Goal: Find specific page/section: Find specific page/section

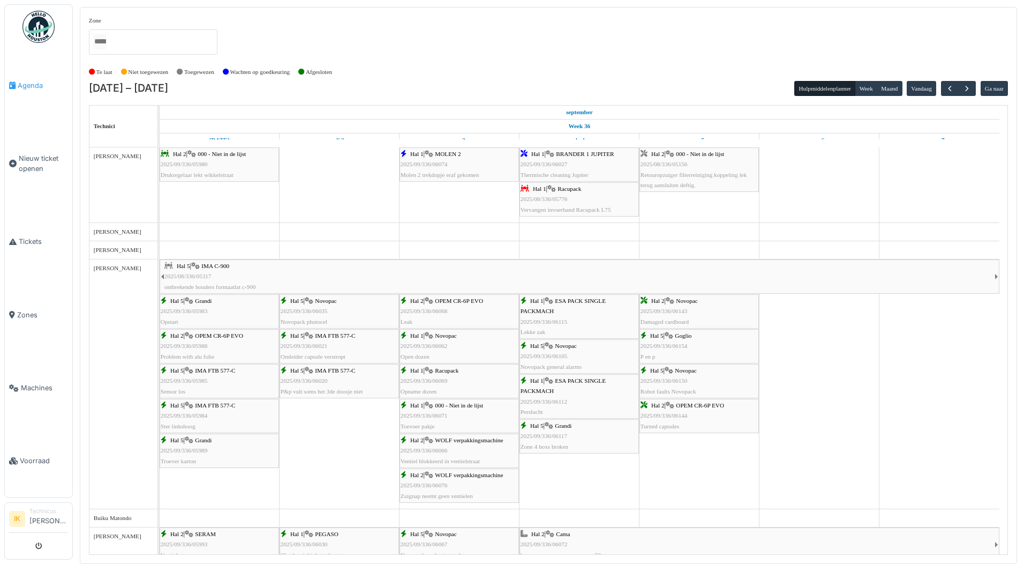
click at [33, 84] on span "Agenda" at bounding box center [43, 85] width 50 height 10
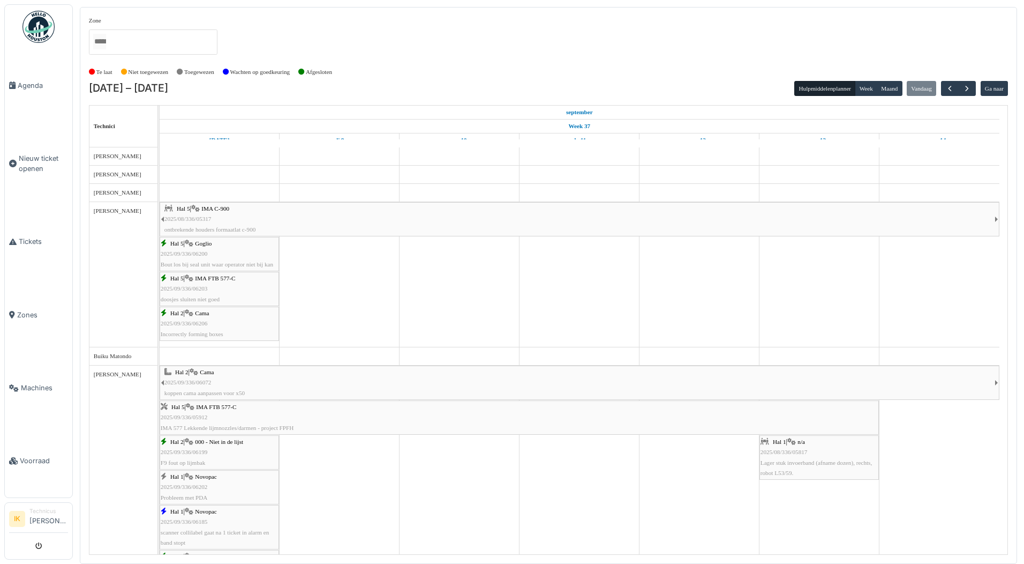
click at [216, 252] on div "Hal 5 | Goglio 2025/09/336/06200 Bout los bij seal unit waar operator niet bij …" at bounding box center [219, 253] width 117 height 31
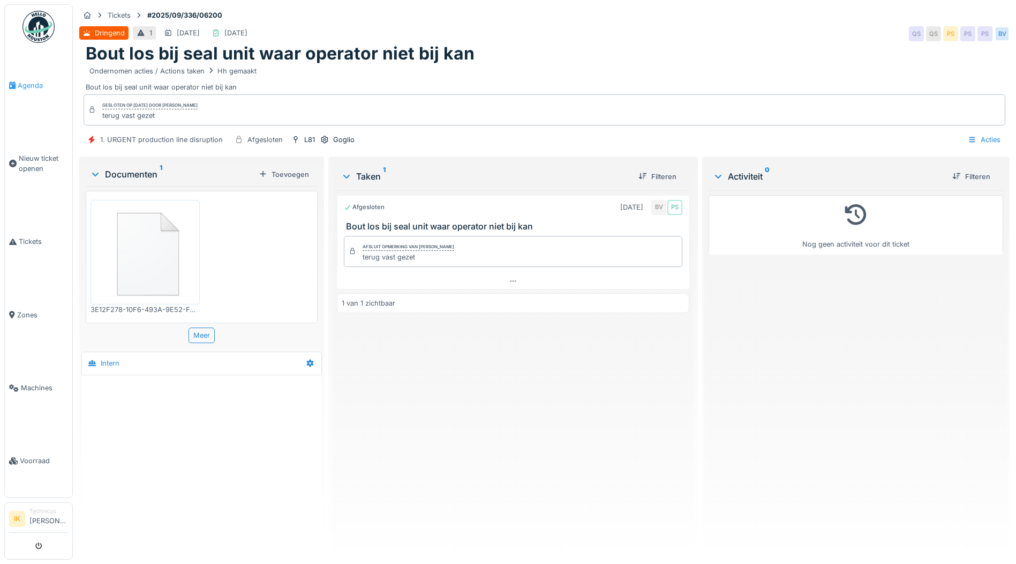
click at [20, 85] on span "Agenda" at bounding box center [43, 85] width 50 height 10
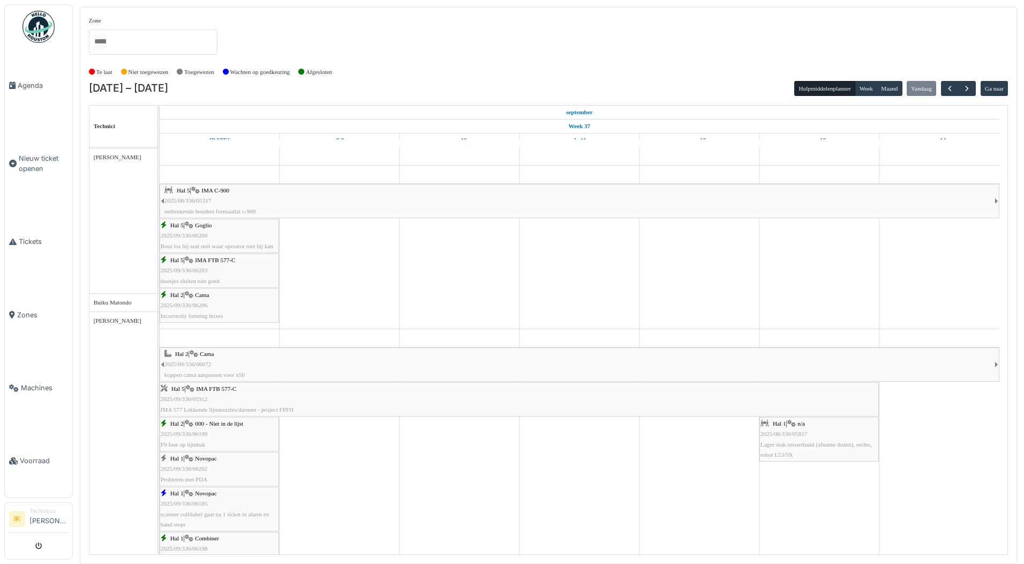
scroll to position [18, 0]
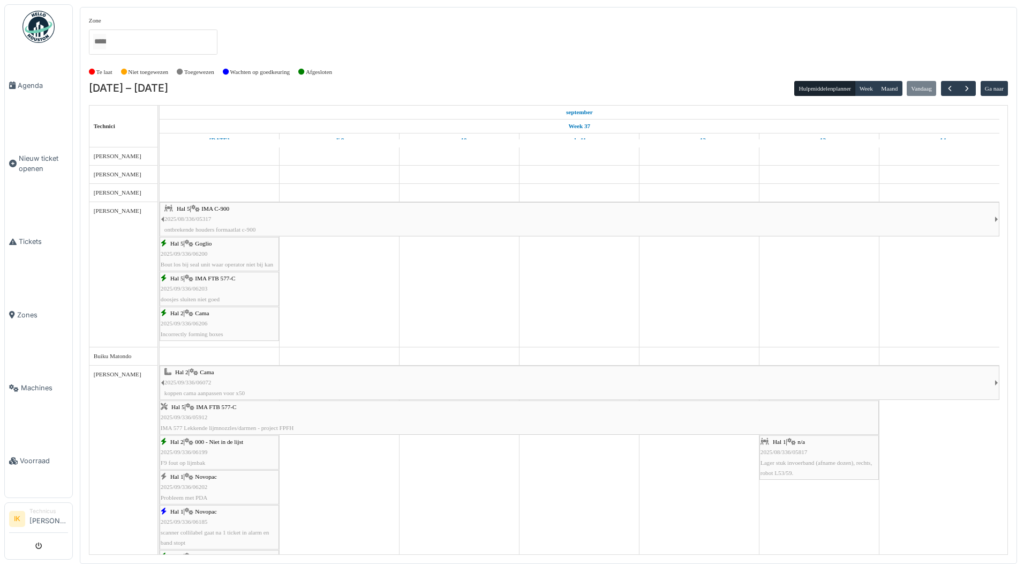
click at [242, 290] on div "Hal 5 | IMA FTB 577-C 2025/09/336/06203 doosjes sluiten niet goed" at bounding box center [219, 288] width 117 height 31
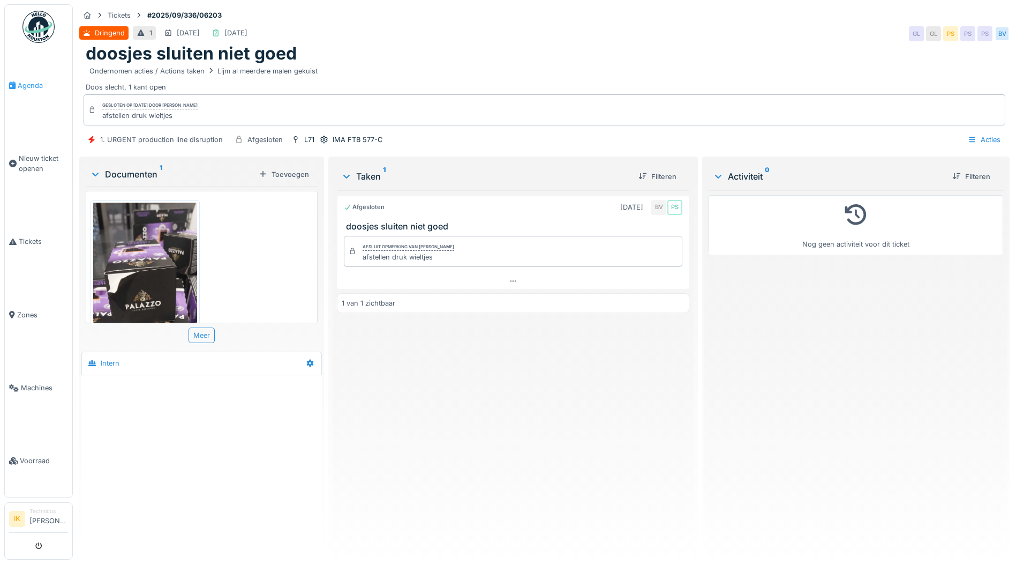
click at [35, 84] on span "Agenda" at bounding box center [43, 85] width 50 height 10
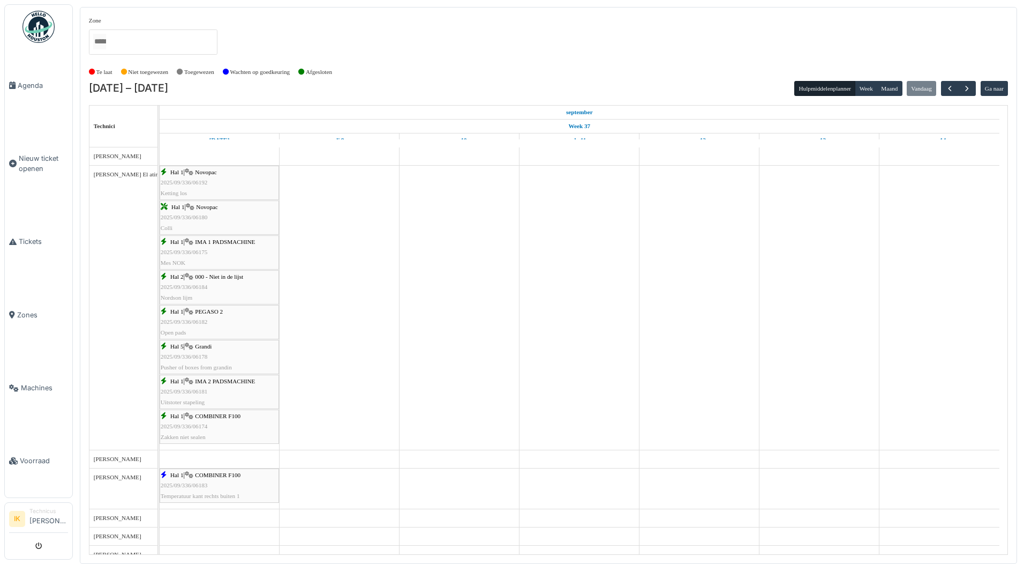
click at [194, 206] on icon at bounding box center [190, 207] width 9 height 7
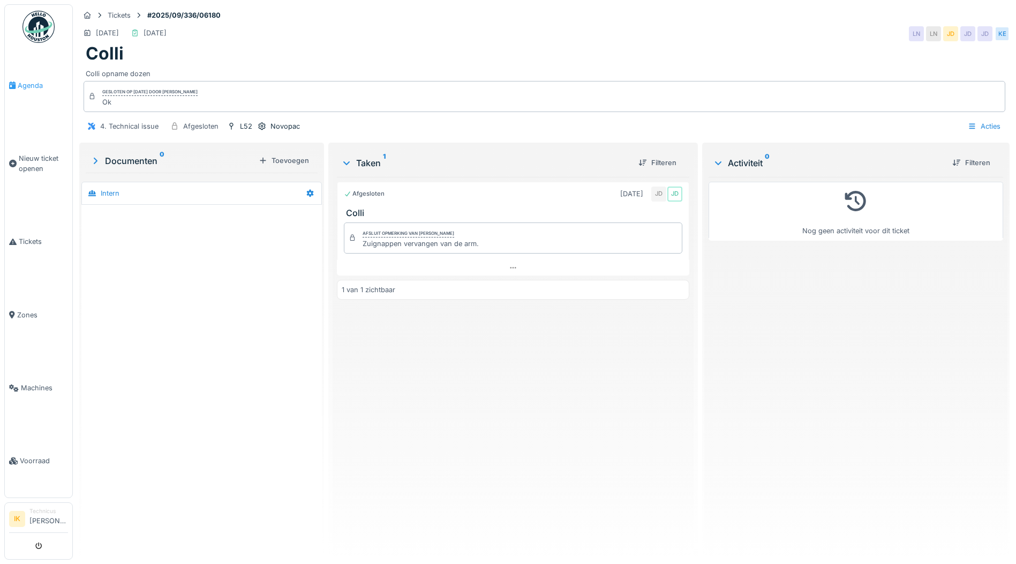
click at [28, 84] on span "Agenda" at bounding box center [43, 85] width 50 height 10
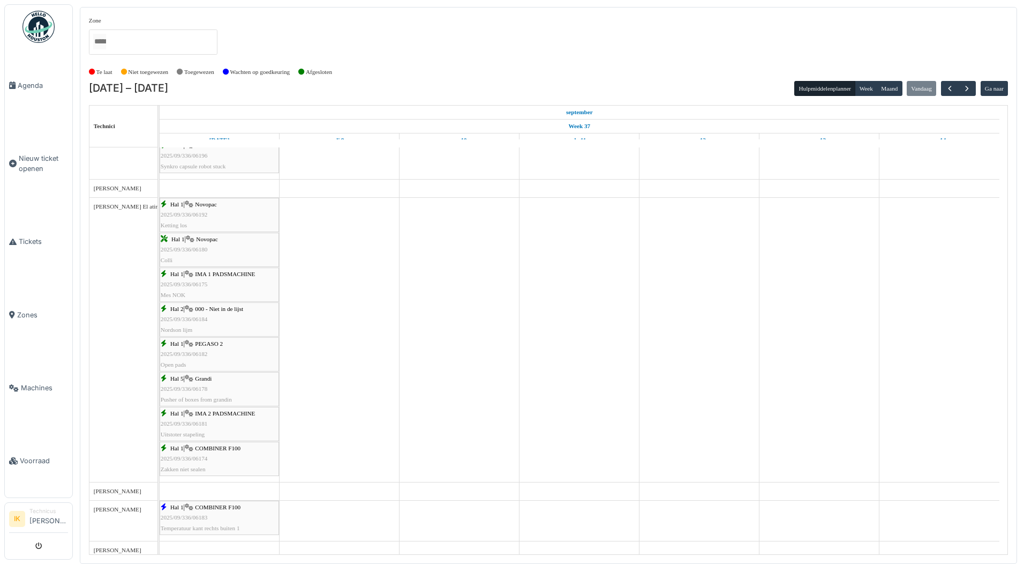
scroll to position [643, 0]
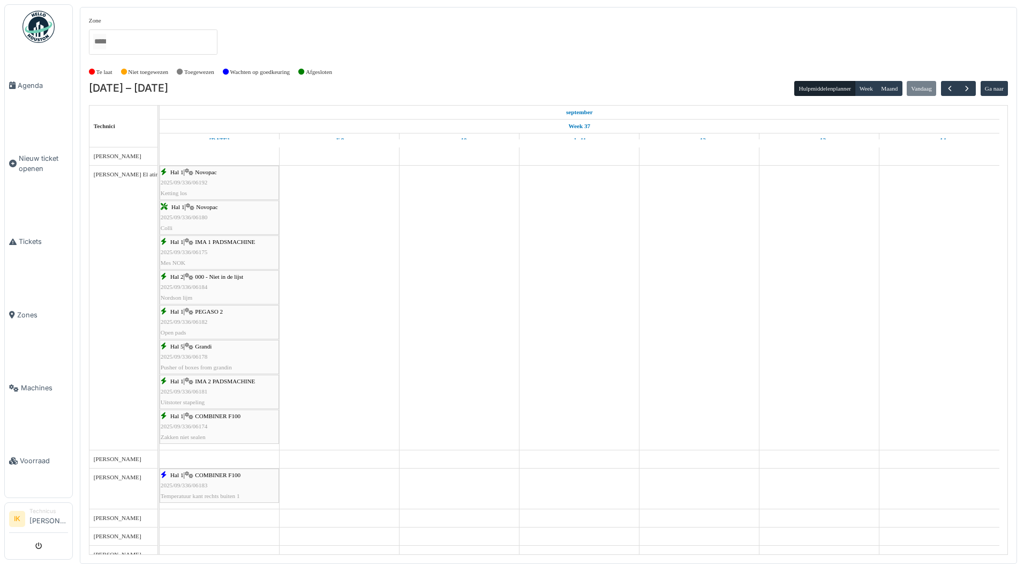
click at [213, 284] on div "Hal 2 | 000 - Niet in de lijst 2025/09/336/06184 Nordson lijm" at bounding box center [219, 287] width 117 height 31
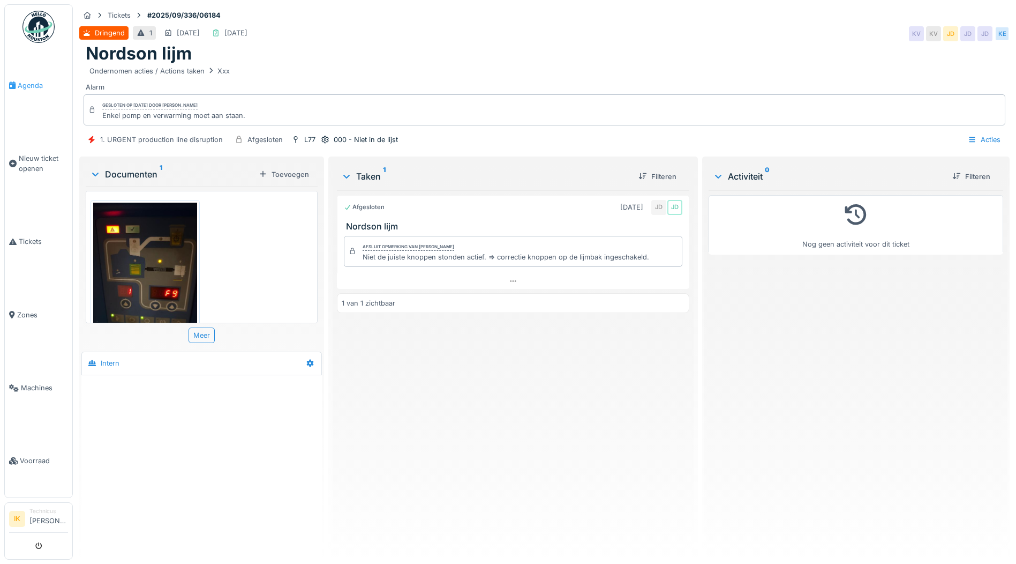
click at [32, 82] on span "Agenda" at bounding box center [43, 85] width 50 height 10
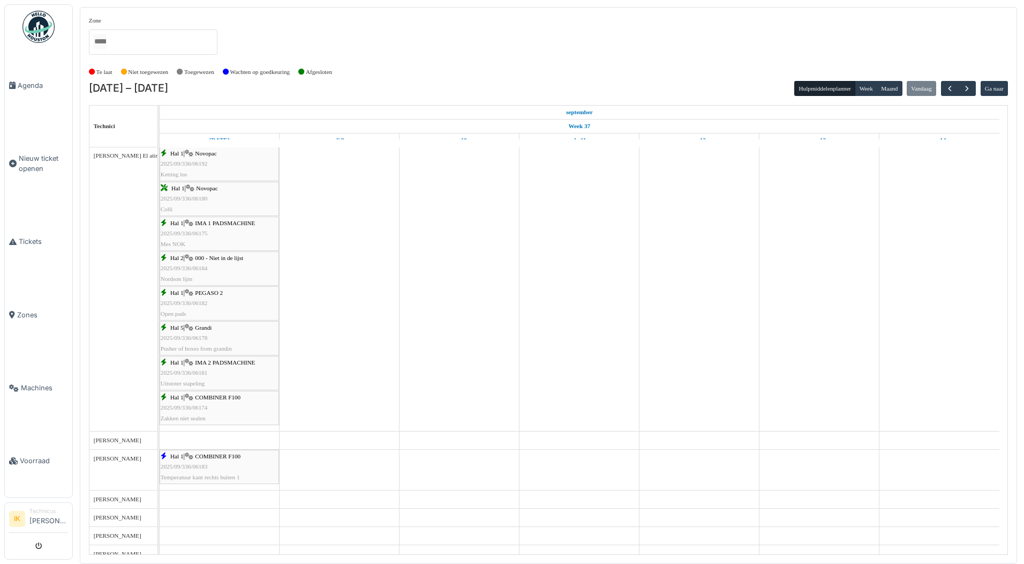
scroll to position [643, 0]
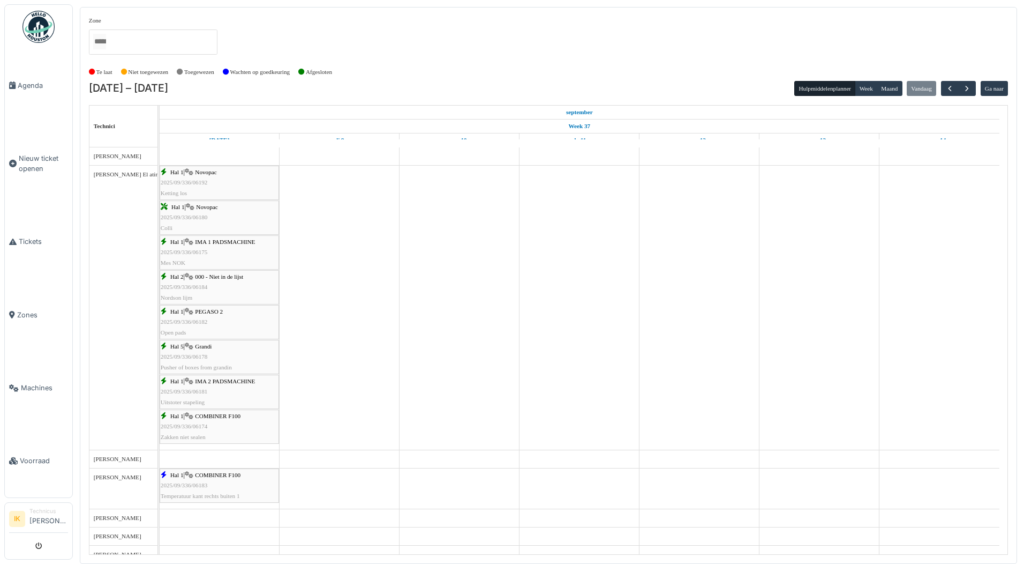
click at [240, 319] on div "Hal 1 | PEGASO 2 2025/09/336/06182 Open pads" at bounding box center [219, 321] width 117 height 31
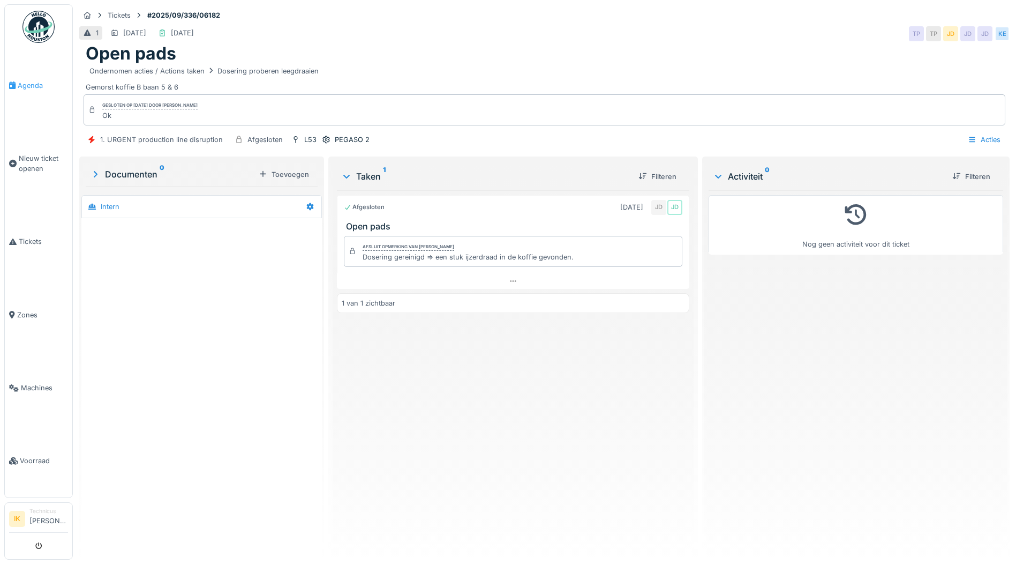
click at [35, 84] on span "Agenda" at bounding box center [43, 85] width 50 height 10
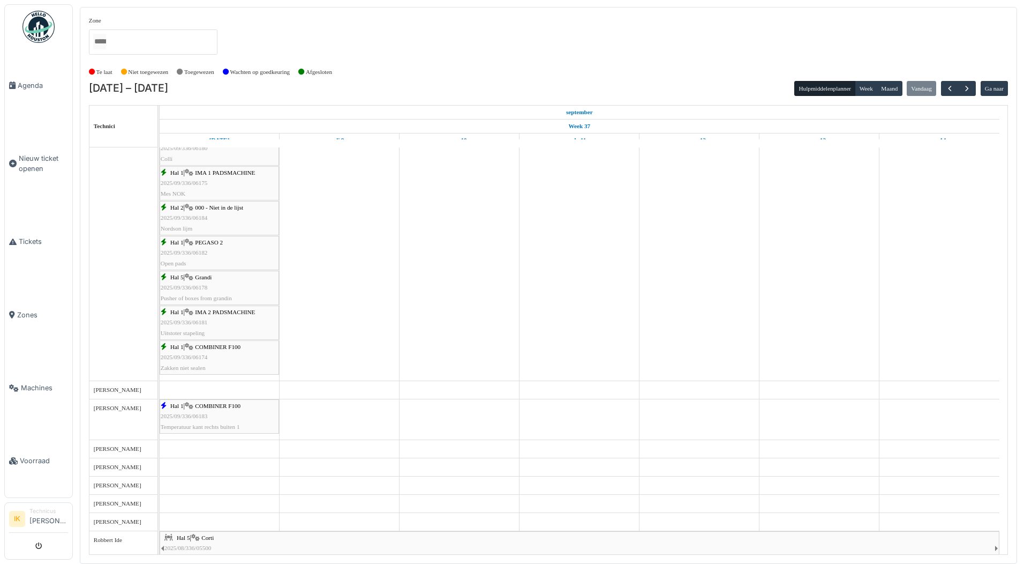
scroll to position [696, 0]
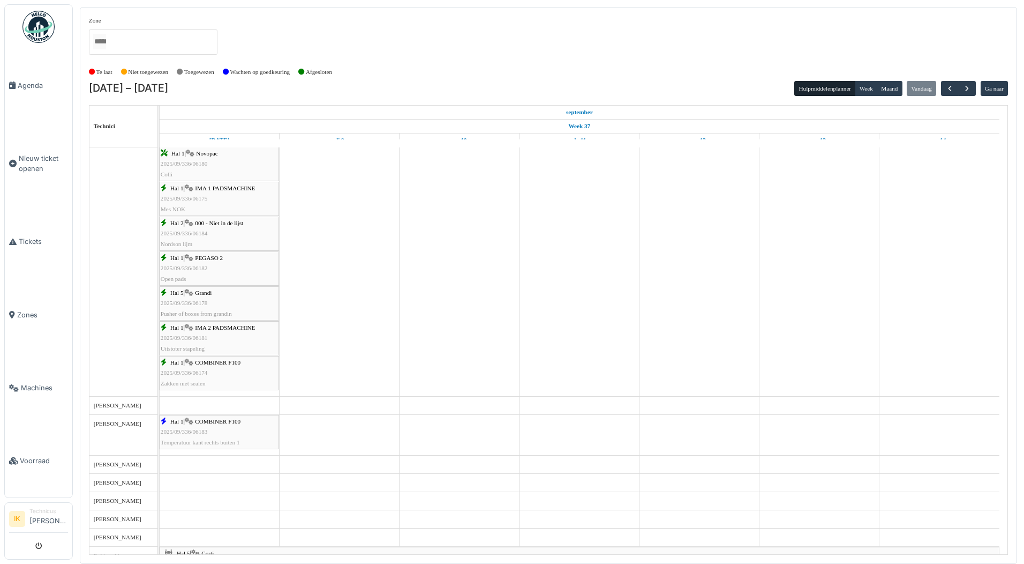
click at [222, 299] on div "Hal 5 | Grandi 2025/09/336/06178 Pusher of boxes from grandin" at bounding box center [219, 303] width 117 height 31
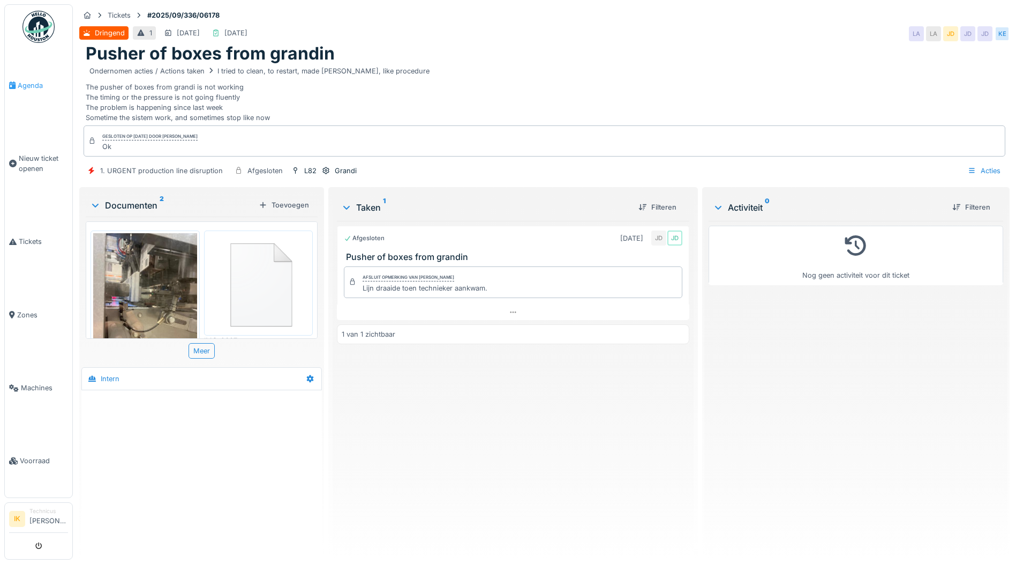
click at [30, 86] on span "Agenda" at bounding box center [43, 85] width 50 height 10
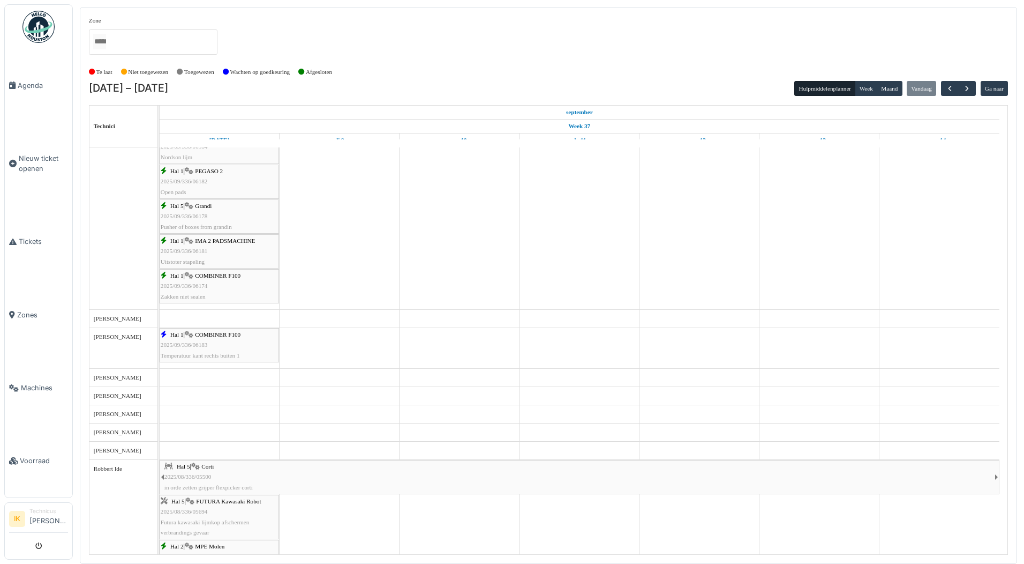
scroll to position [804, 0]
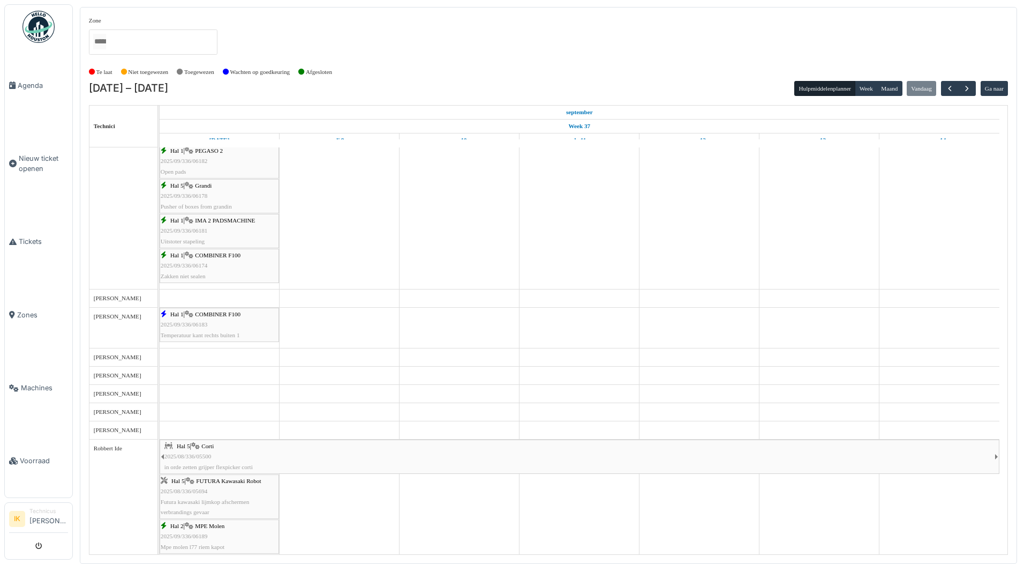
click at [216, 326] on div "Hal 1 | COMBINER F100 2025/09/336/06183 Temperatuur kant rechts buiten 1" at bounding box center [219, 324] width 117 height 31
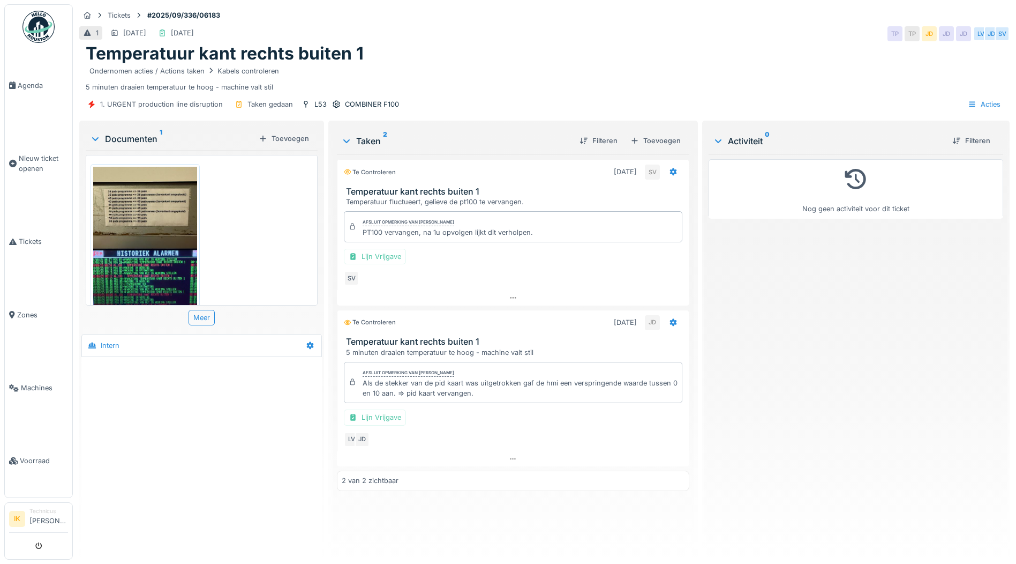
scroll to position [8, 0]
click at [26, 80] on span "Agenda" at bounding box center [43, 85] width 50 height 10
